Goal: Register for event/course

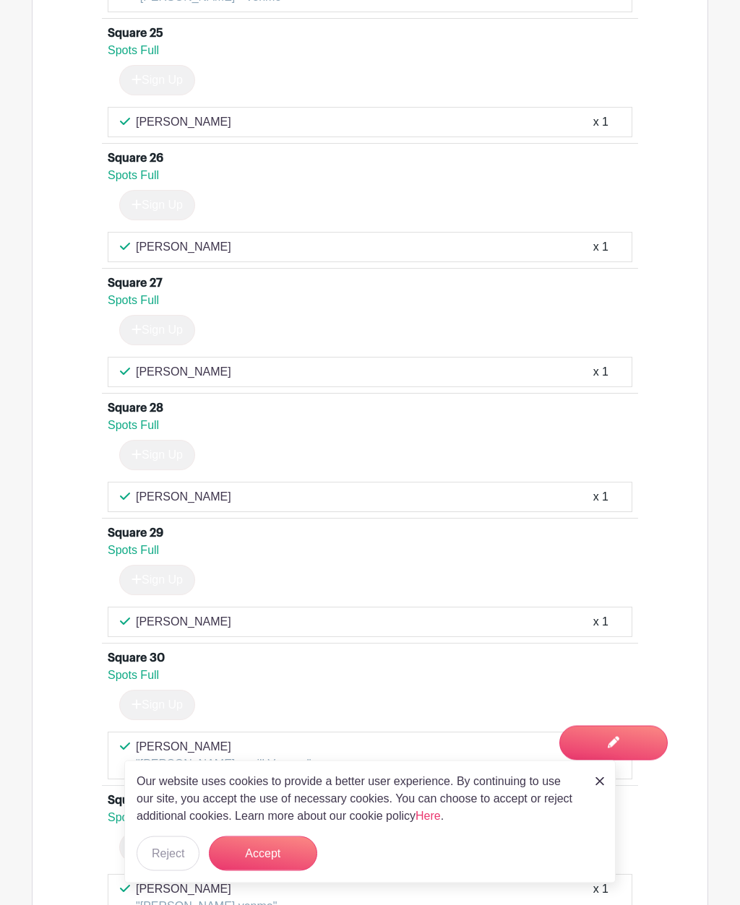
scroll to position [4255, 0]
click at [603, 786] on img at bounding box center [599, 781] width 9 height 9
click at [602, 789] on link at bounding box center [599, 780] width 9 height 17
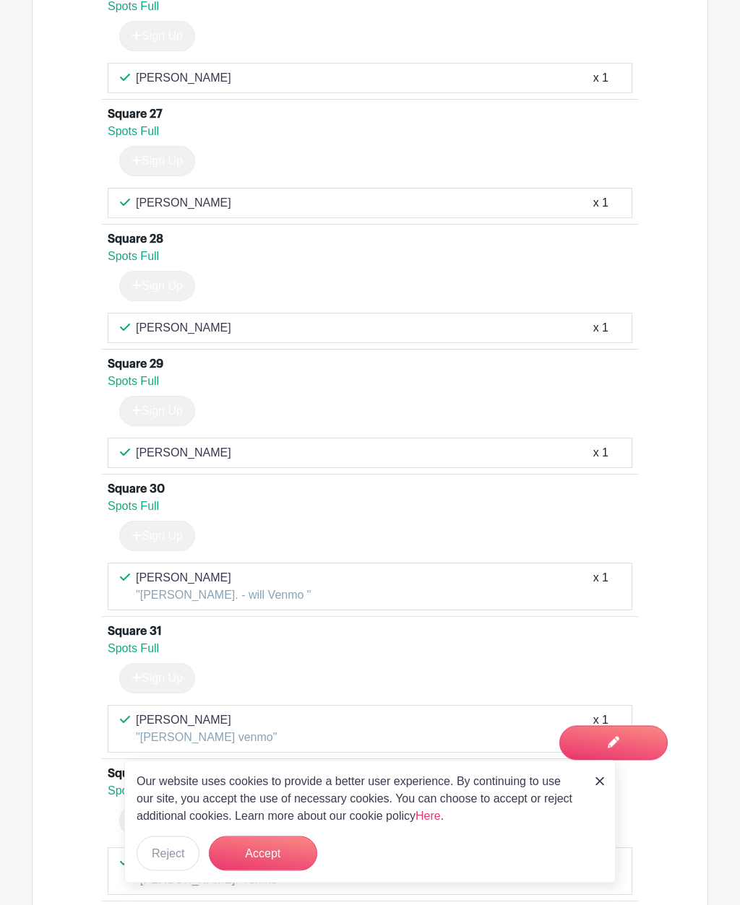
scroll to position [4424, 0]
click at [260, 871] on button "Accept" at bounding box center [263, 853] width 108 height 35
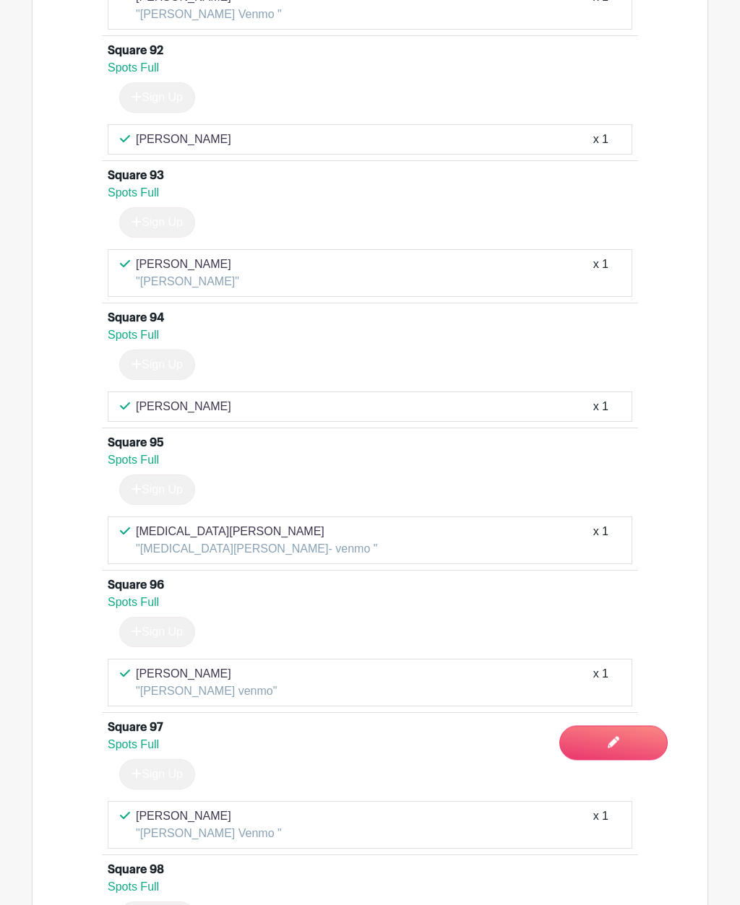
scroll to position [13243, 0]
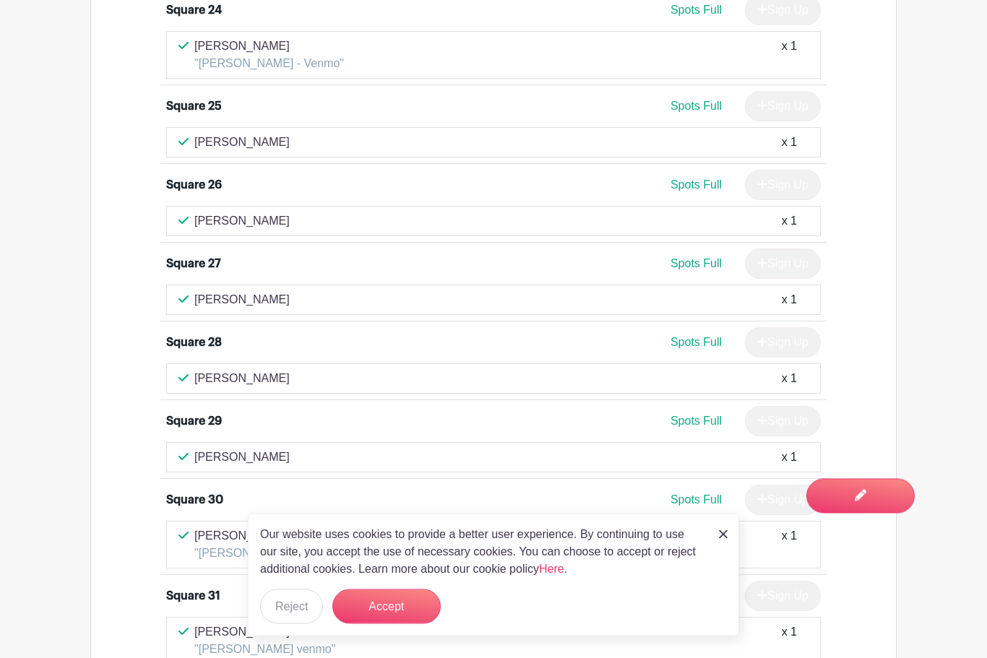
scroll to position [3043, 0]
click at [394, 624] on button "Accept" at bounding box center [386, 606] width 108 height 35
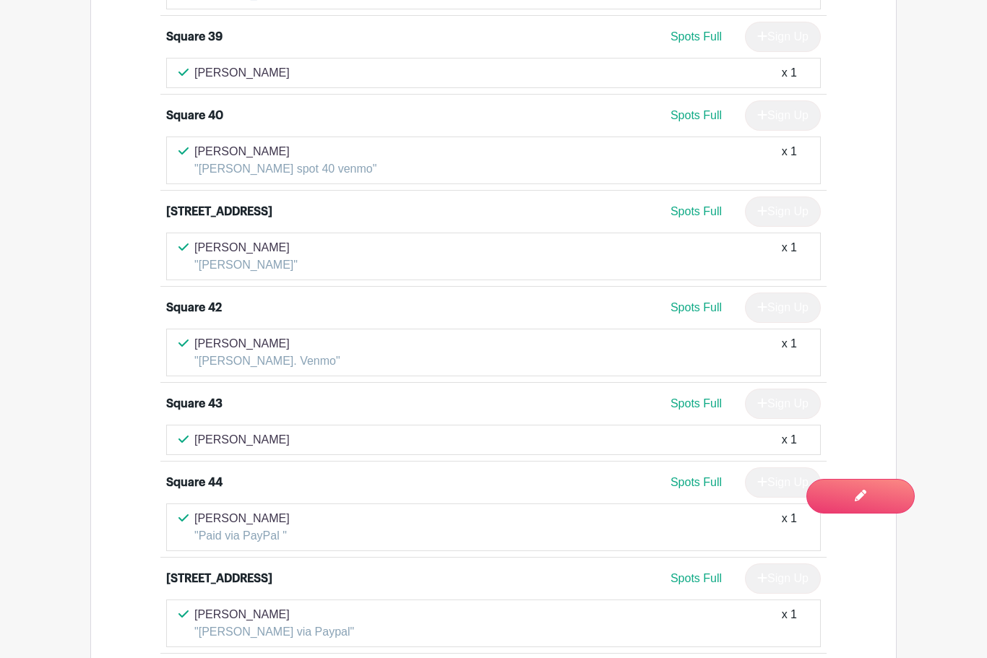
scroll to position [4299, 0]
